Goal: Information Seeking & Learning: Learn about a topic

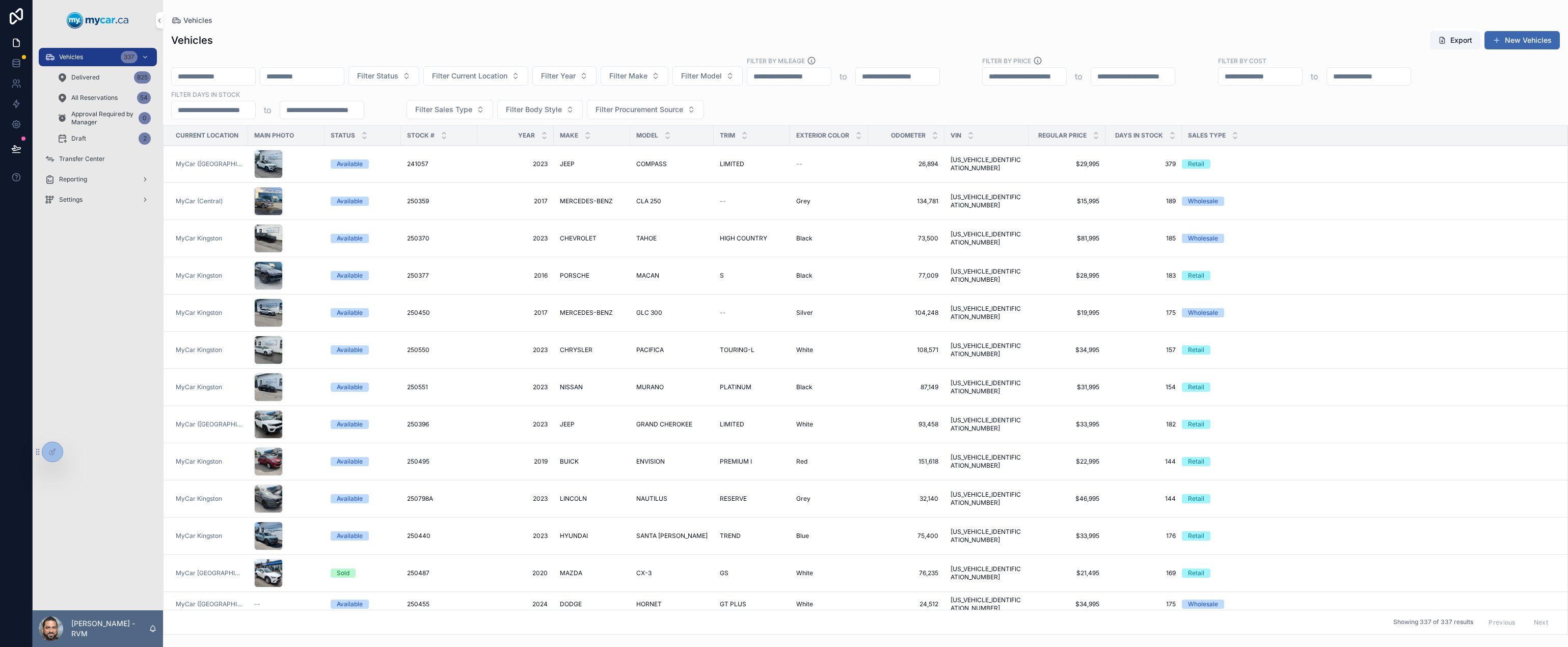
click at [648, 80] on span "Filter Make" at bounding box center [628, 75] width 38 height 10
type input "**"
click at [660, 115] on span "TOYOTA" at bounding box center [655, 117] width 30 height 10
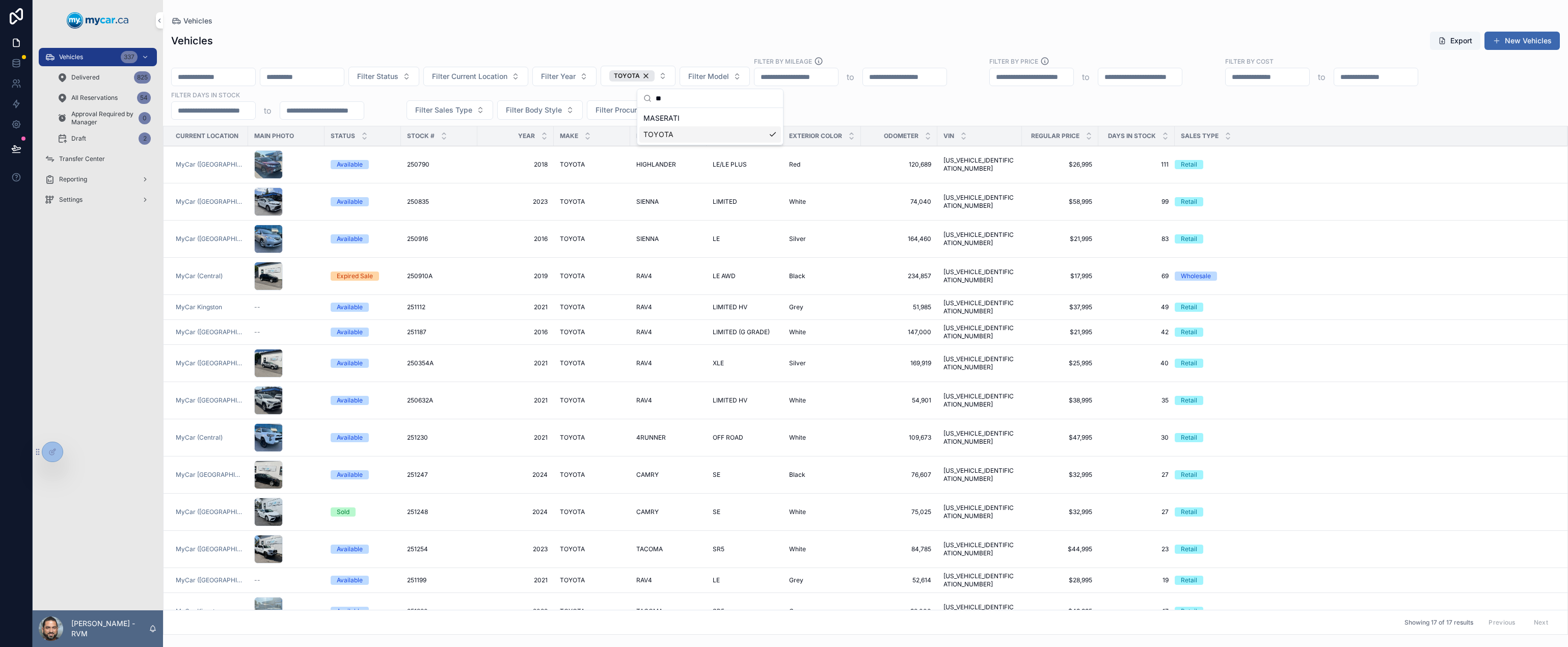
click at [750, 82] on button "Filter Model" at bounding box center [714, 77] width 70 height 19
type input "***"
click at [736, 166] on span "RAV4" at bounding box center [729, 167] width 19 height 10
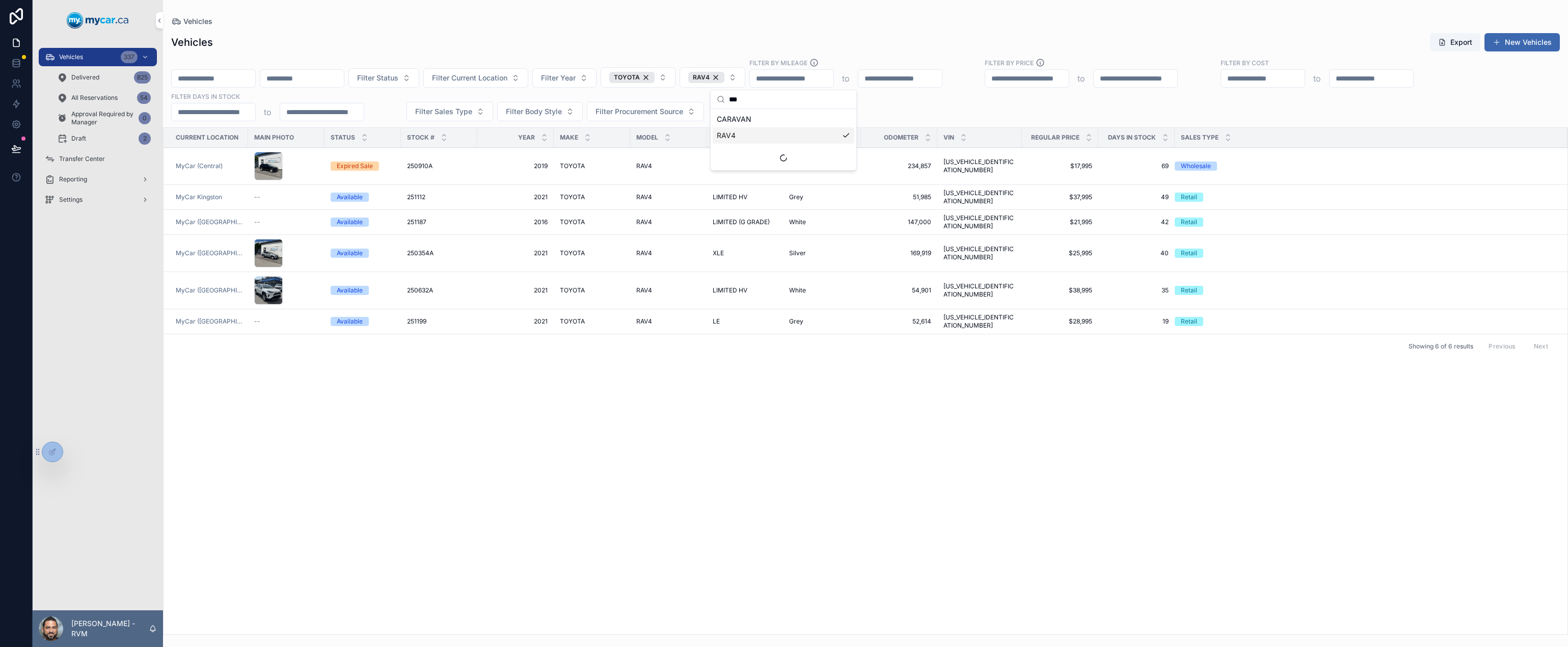
click at [910, 249] on span "169,919" at bounding box center [898, 253] width 64 height 8
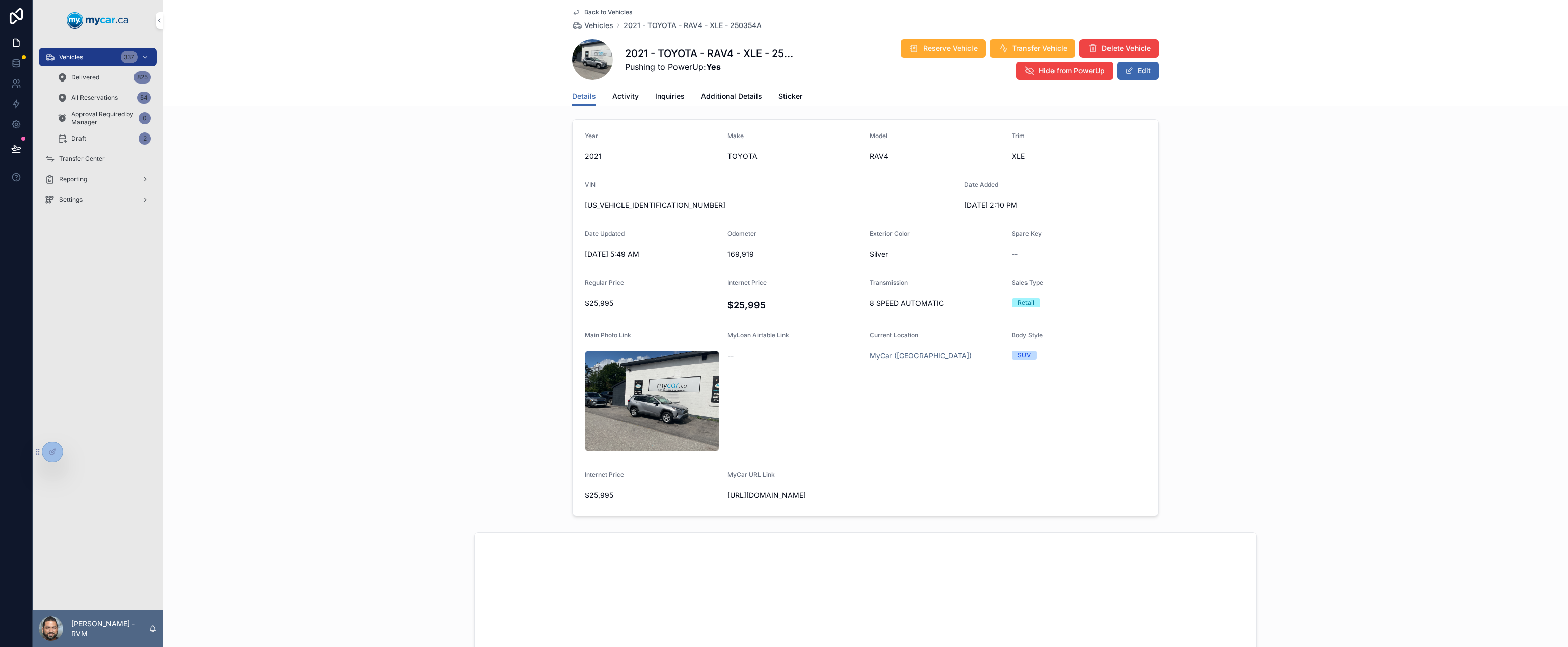
scroll to position [80, 0]
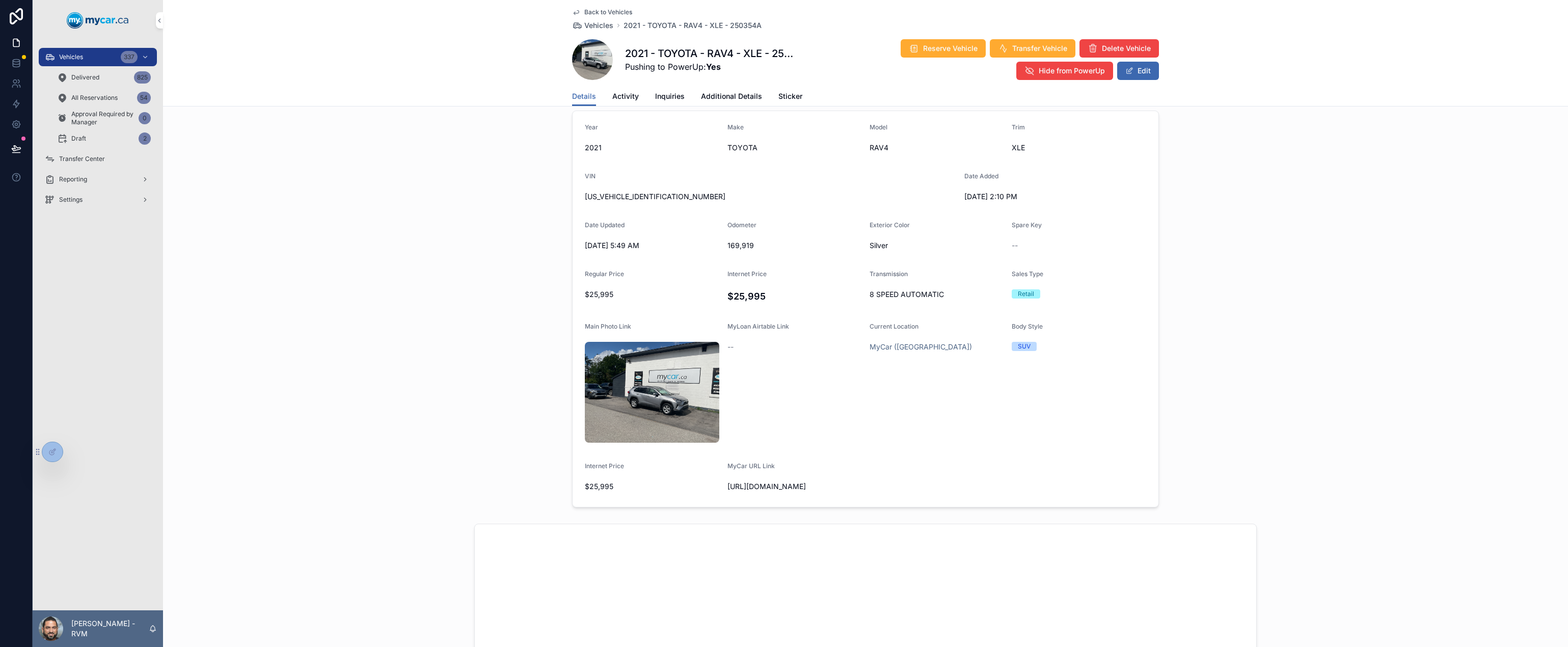
click at [763, 492] on span "https://www.mycar.ca/all/keywords/250354A" at bounding box center [794, 486] width 135 height 10
drag, startPoint x: 750, startPoint y: 532, endPoint x: 723, endPoint y: 514, distance: 32.4
click at [723, 507] on form "Year 2021 Make TOYOTA Model RAV4 Trim XLE VIN 2T3R1RFV1MC152688 Date Added 2025…" at bounding box center [866, 309] width 586 height 396
click at [761, 492] on span "https://www.mycar.ca/all/keywords/250354A" at bounding box center [794, 486] width 135 height 10
click at [758, 492] on span "https://www.mycar.ca/all/keywords/250354A" at bounding box center [794, 486] width 135 height 10
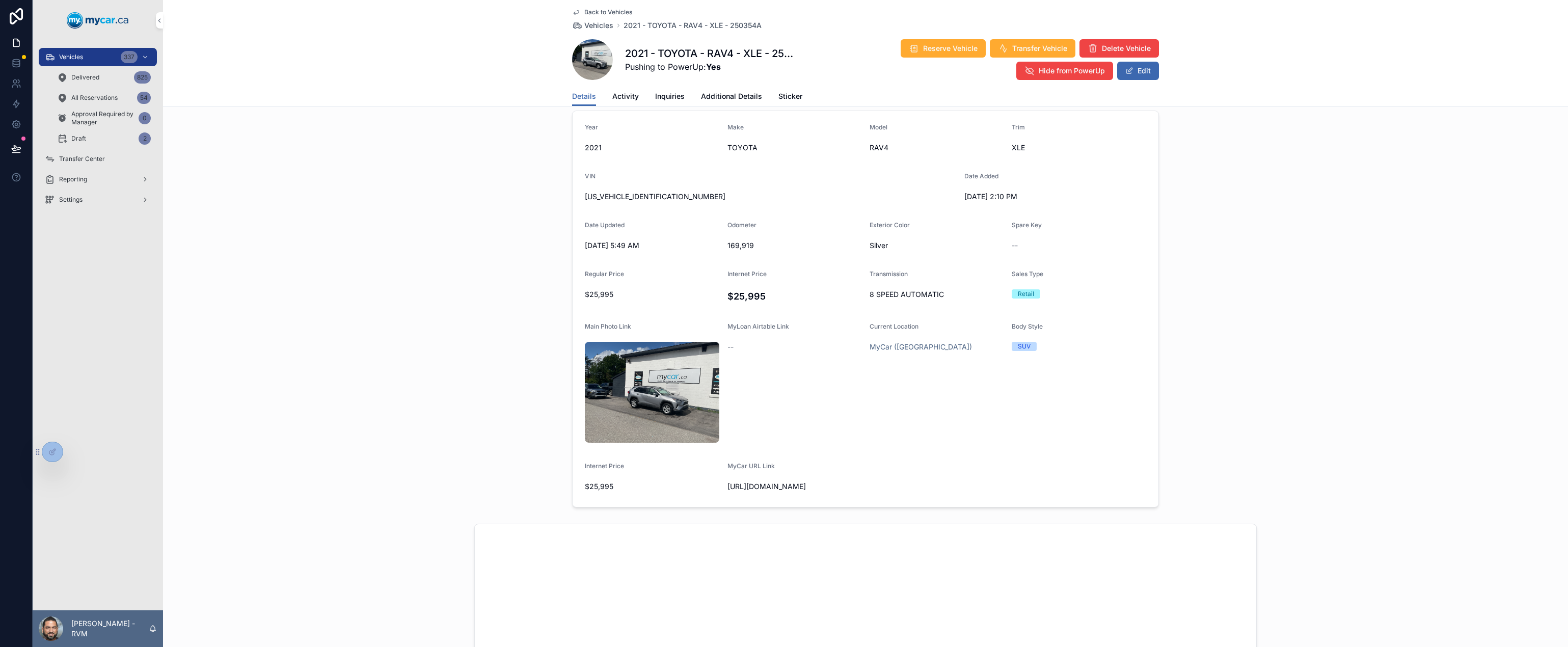
click at [758, 492] on span "https://www.mycar.ca/all/keywords/250354A" at bounding box center [794, 486] width 135 height 10
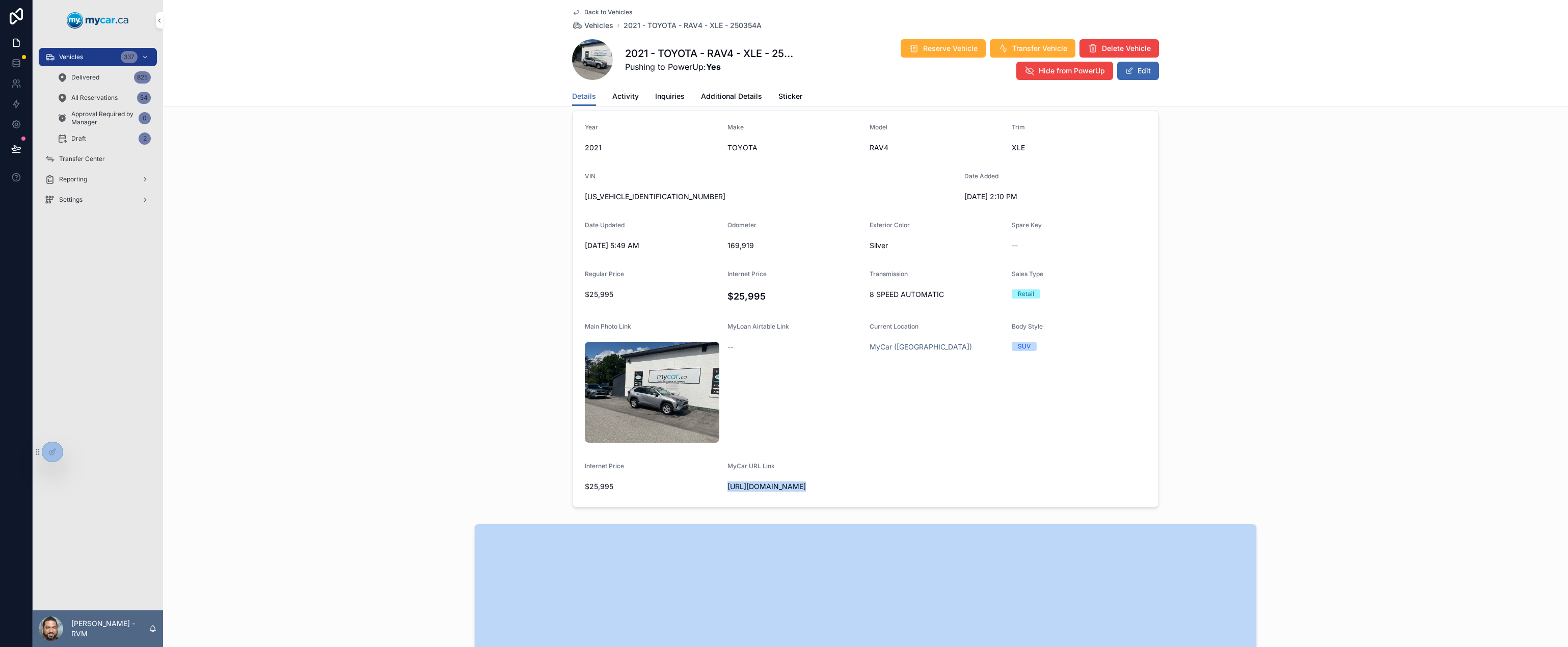
click at [758, 492] on span "https://www.mycar.ca/all/keywords/250354A" at bounding box center [794, 486] width 135 height 10
copy span "https://www.mycar.ca/all/keywords/250354A"
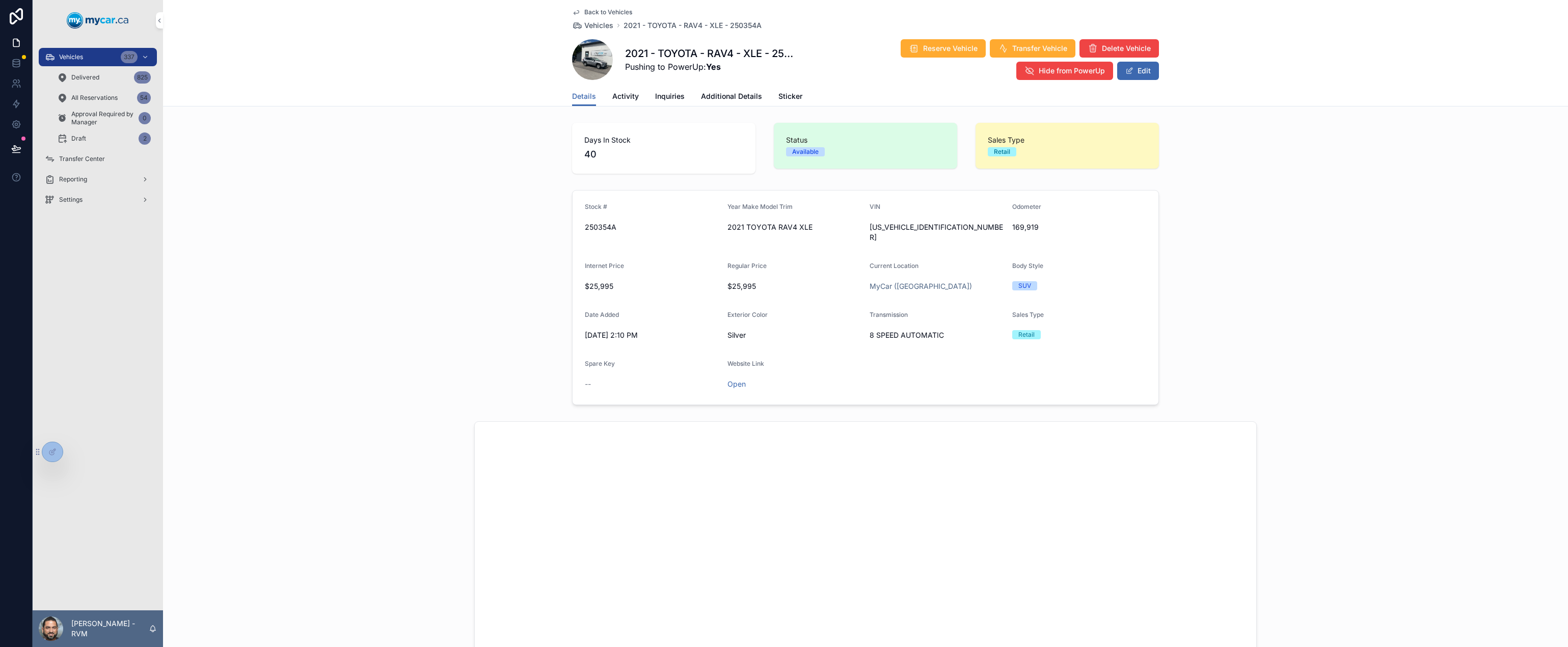
click at [707, 96] on span "Additional Details" at bounding box center [732, 96] width 61 height 10
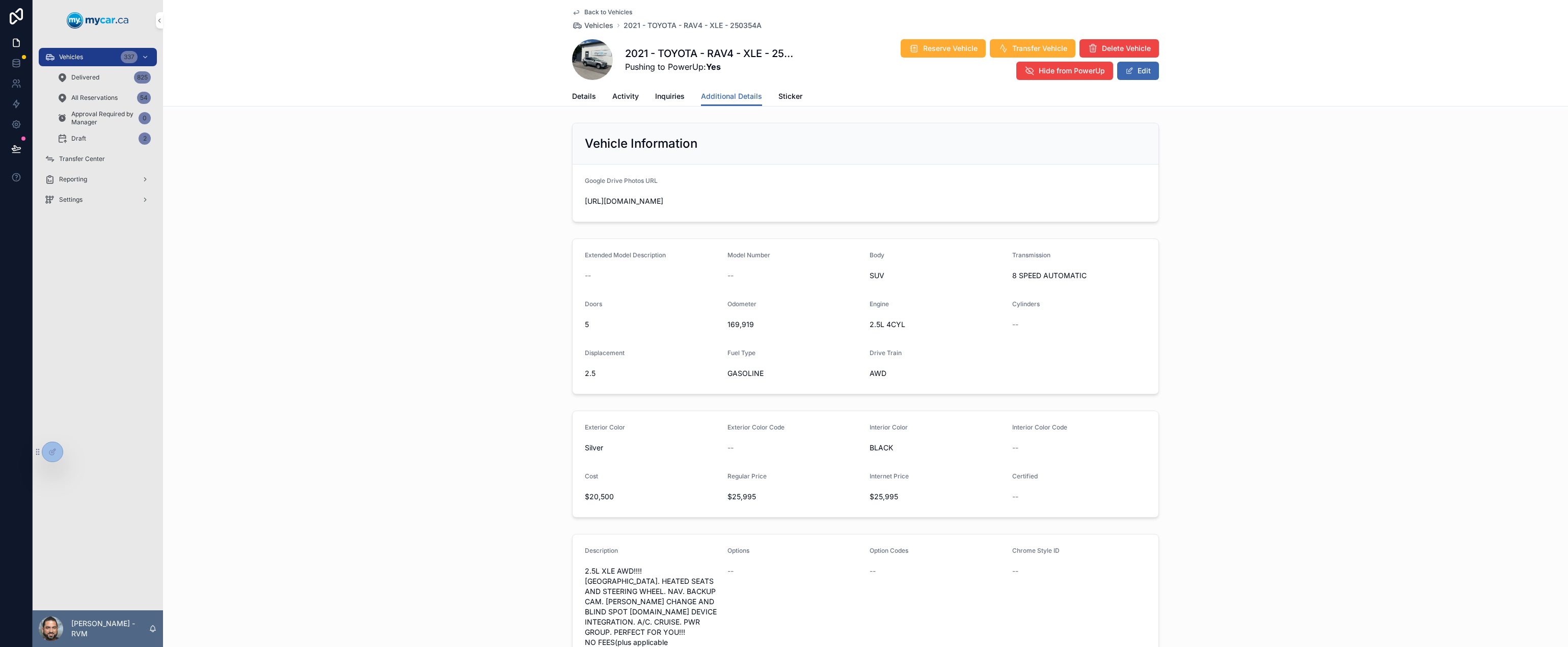
click at [586, 99] on span "Details" at bounding box center [584, 96] width 24 height 10
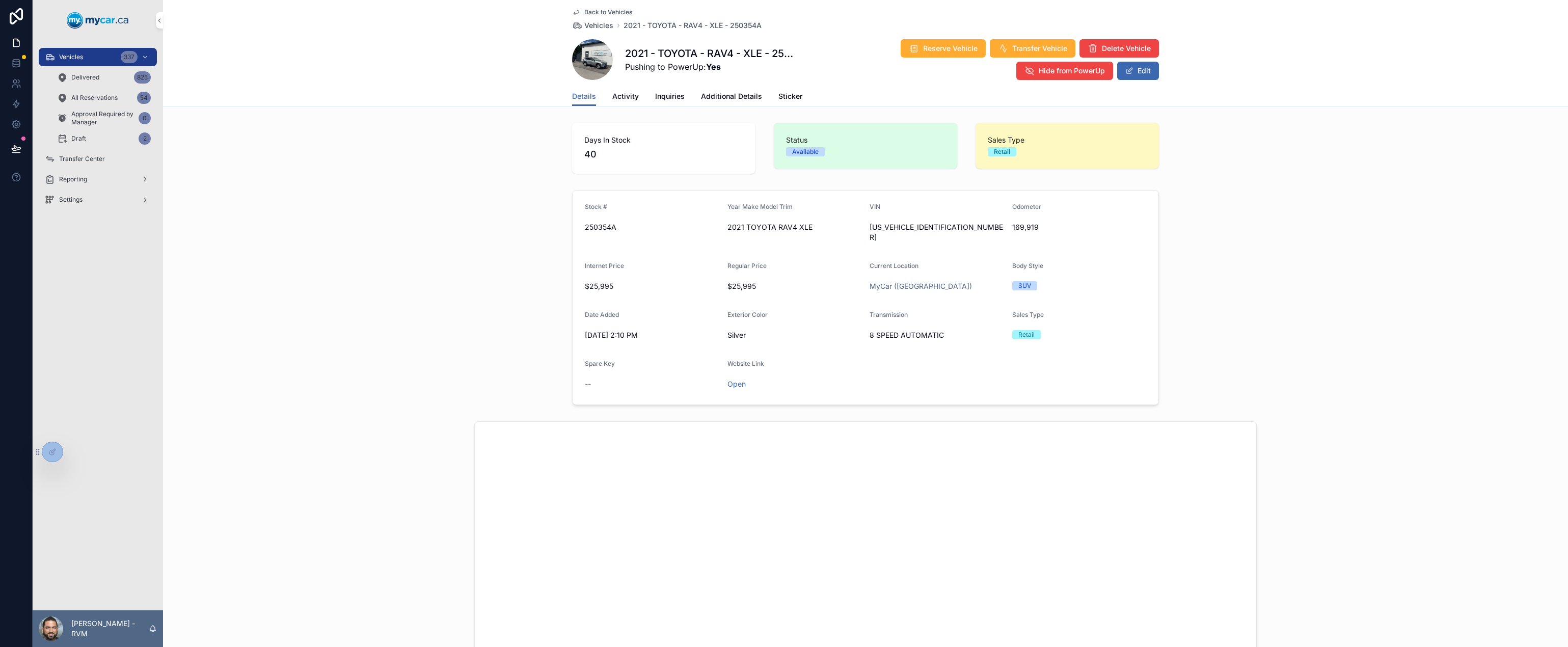
click at [731, 379] on link "Open" at bounding box center [737, 383] width 18 height 9
click at [717, 101] on span "Additional Details" at bounding box center [732, 96] width 61 height 10
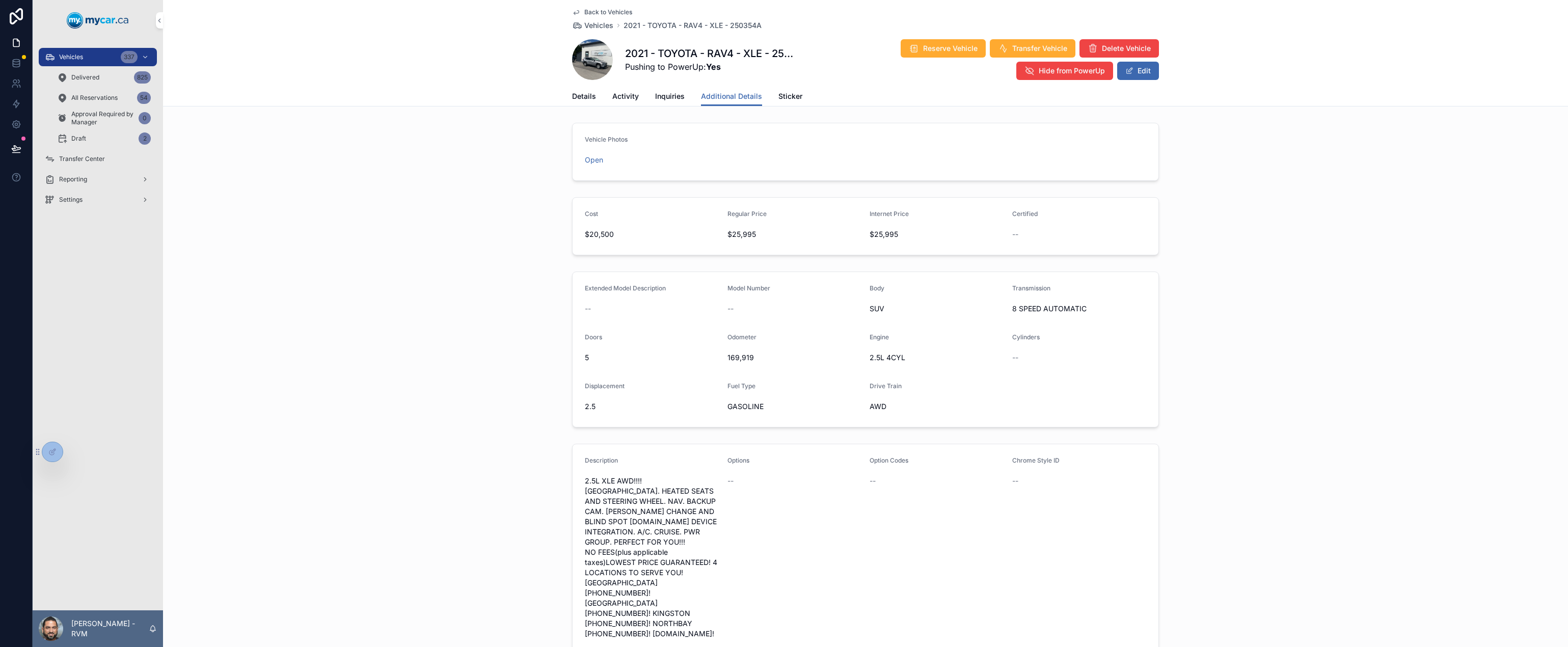
click at [586, 94] on span "Details" at bounding box center [584, 96] width 24 height 10
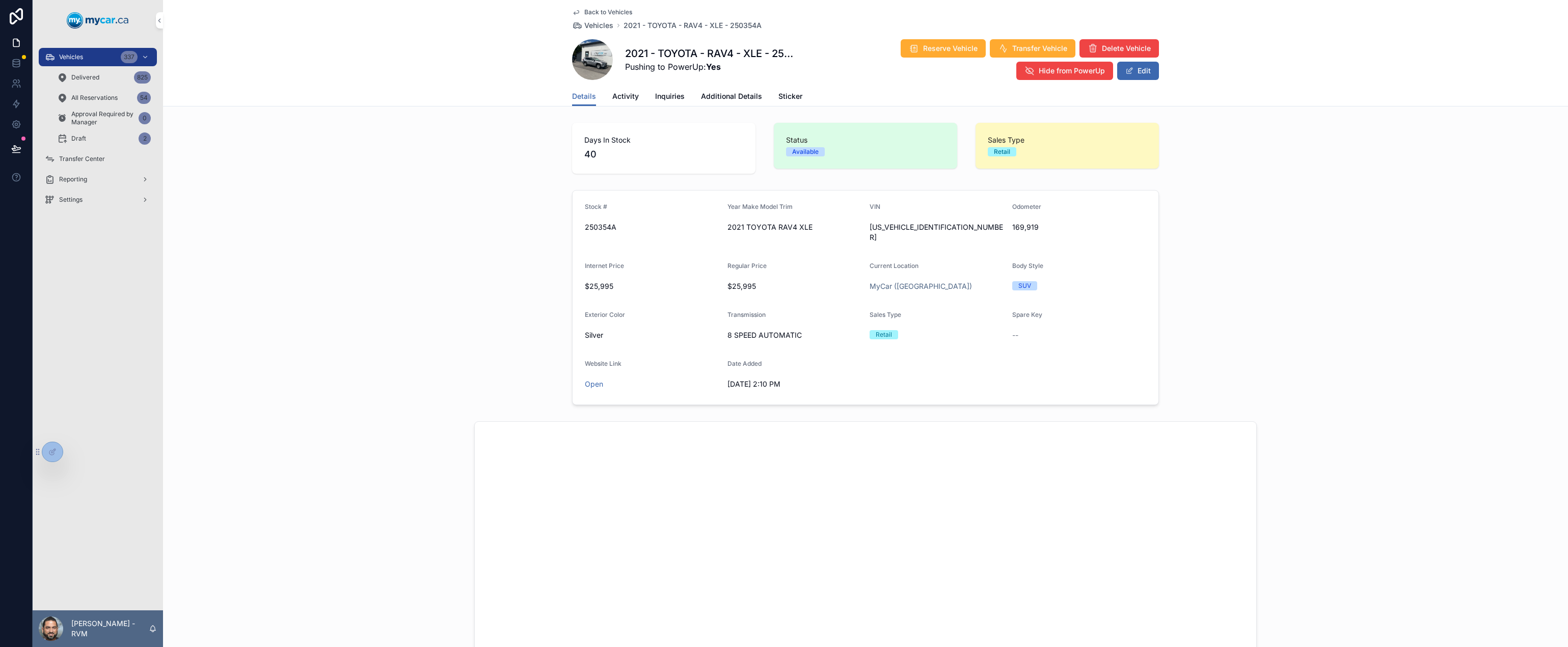
click at [726, 91] on link "Additional Details" at bounding box center [732, 97] width 61 height 20
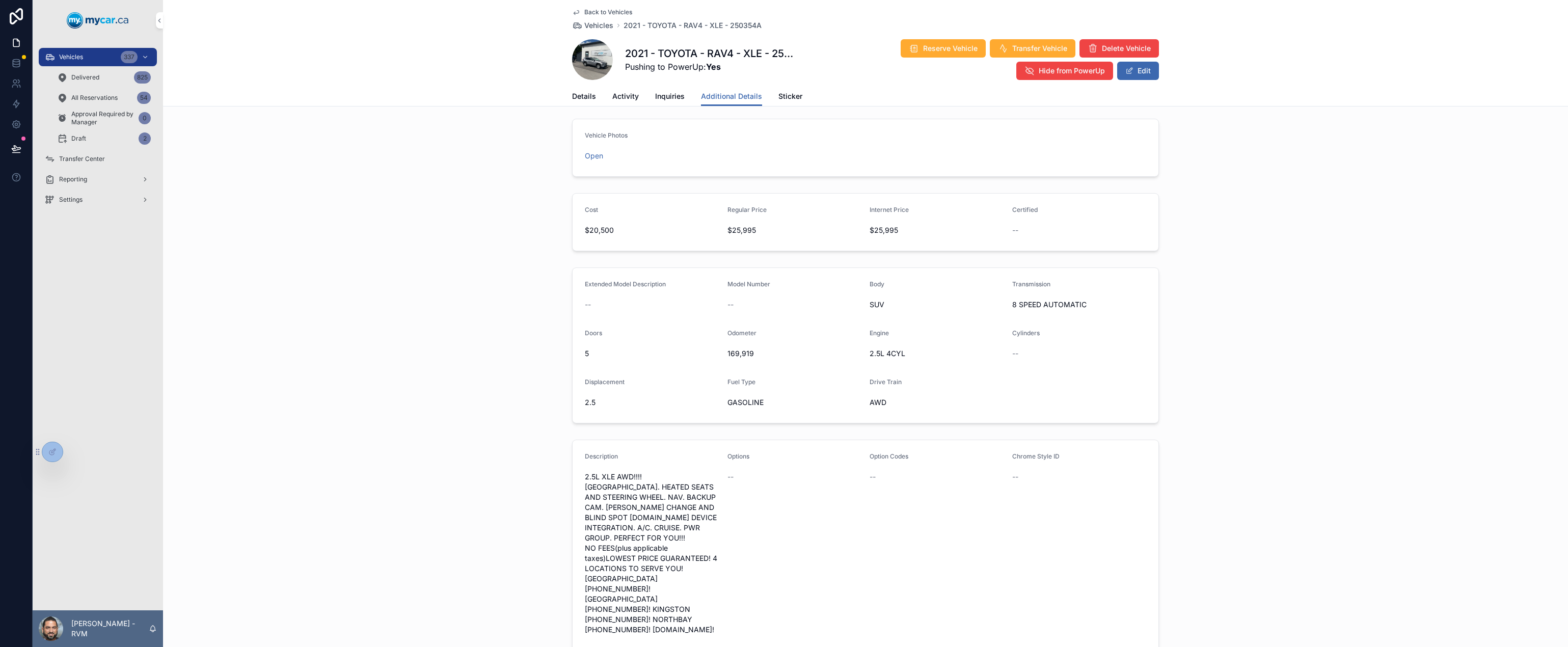
scroll to position [5, 0]
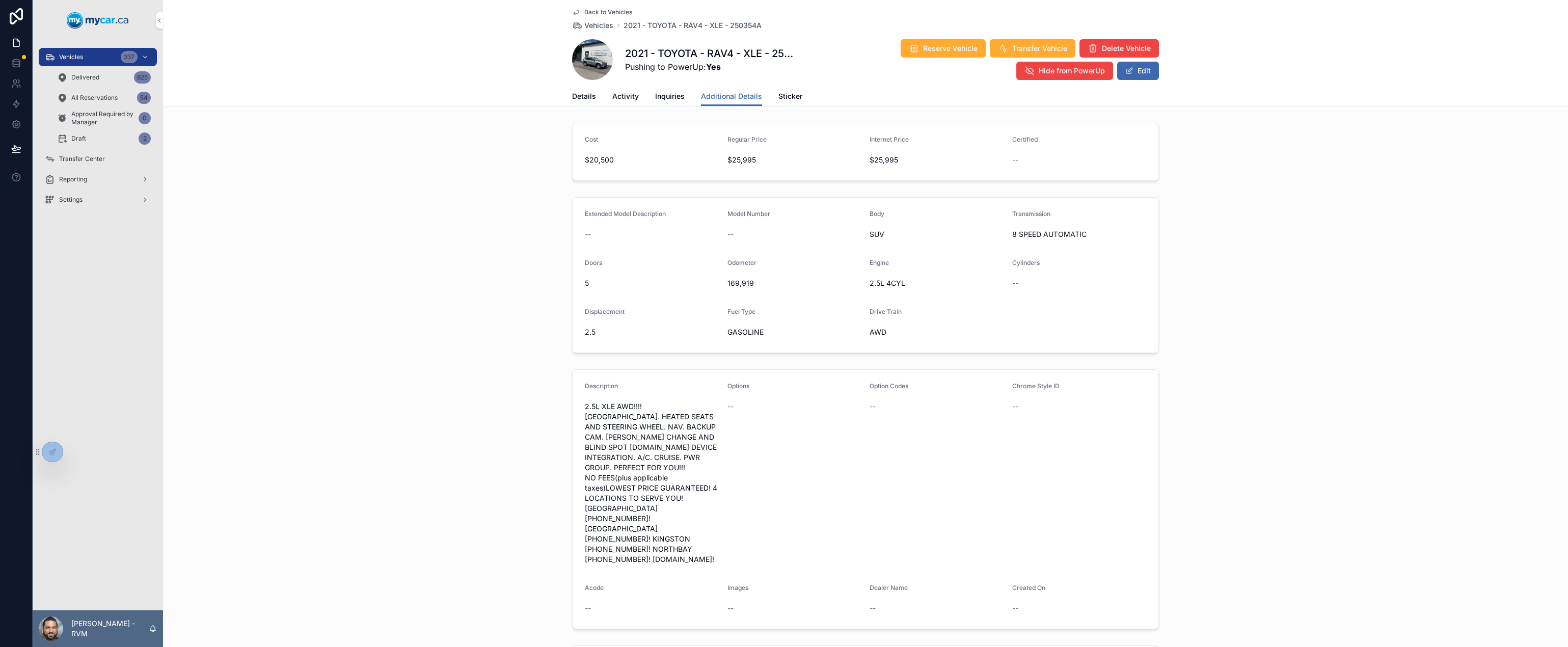
click at [587, 99] on span "Details" at bounding box center [584, 96] width 24 height 10
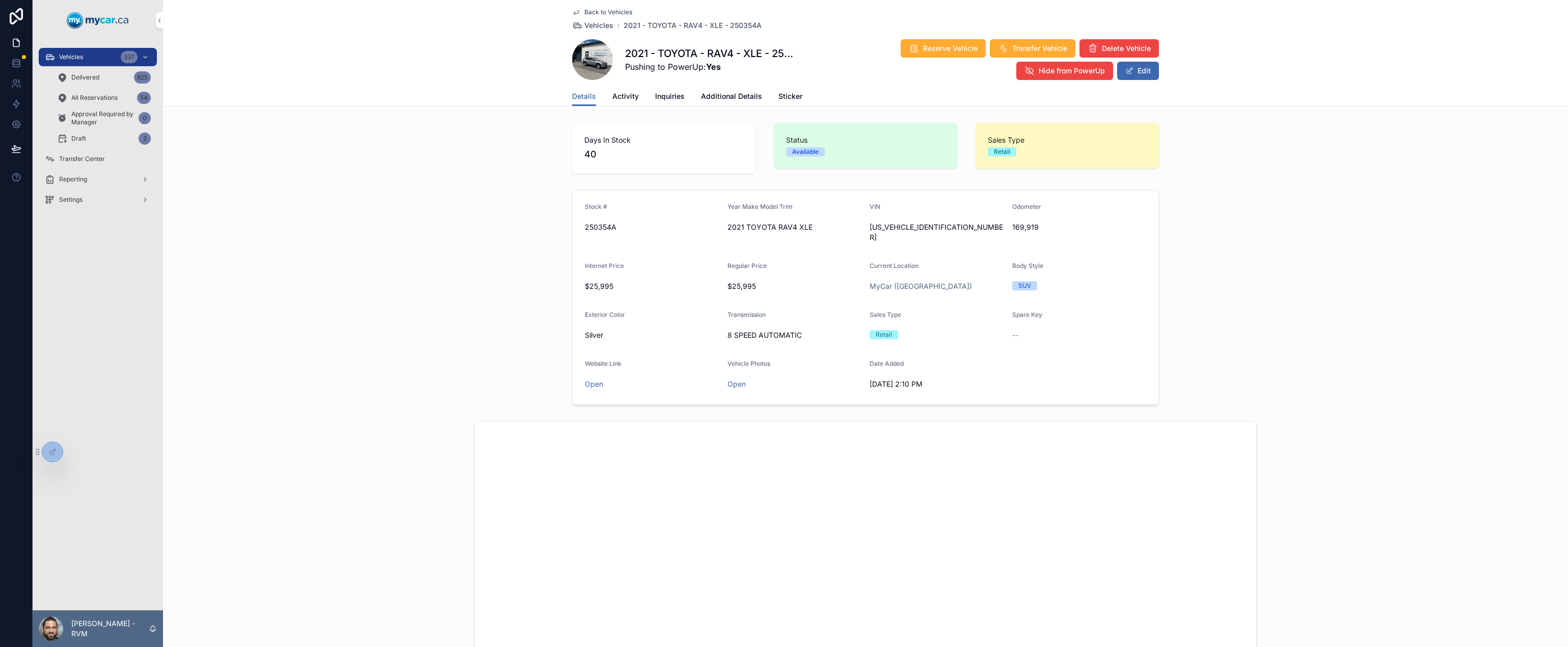
click at [86, 82] on div "Delivered 825" at bounding box center [104, 77] width 94 height 16
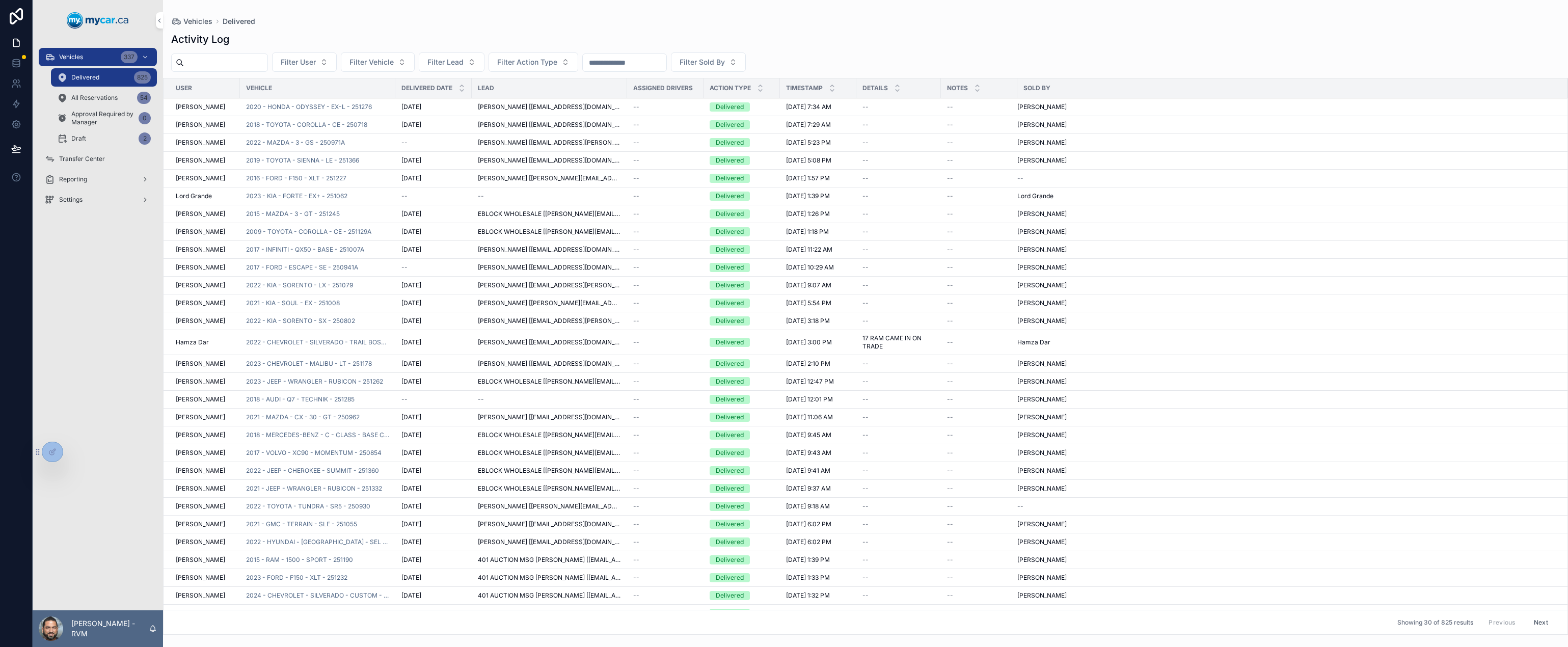
click at [211, 62] on input "scrollable content" at bounding box center [225, 62] width 83 height 14
type input "*"
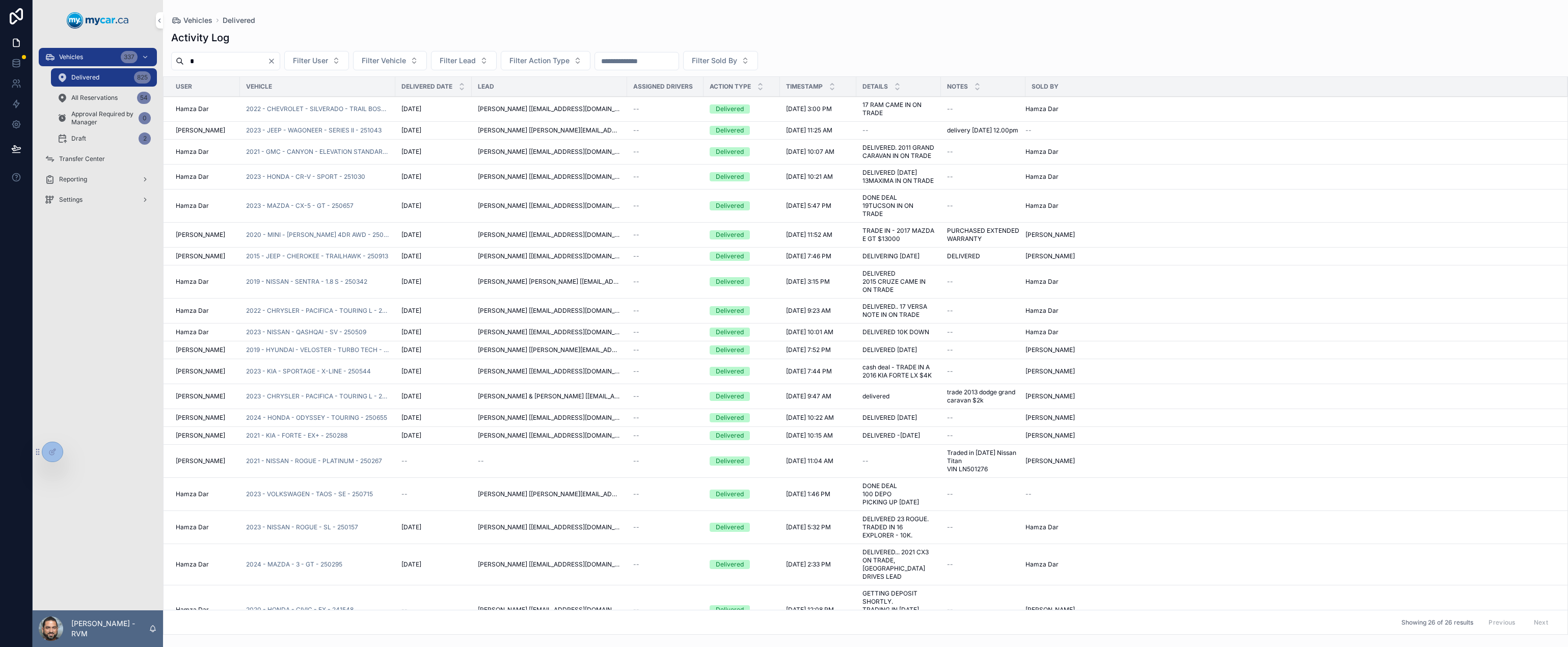
drag, startPoint x: 244, startPoint y: 58, endPoint x: 169, endPoint y: 56, distance: 75.0
click at [169, 56] on div "* Filter User Filter Vehicle Filter Lead Filter Action Type Filter Sold By" at bounding box center [866, 61] width 1405 height 19
